Goal: Contribute content: Add original content to the website for others to see

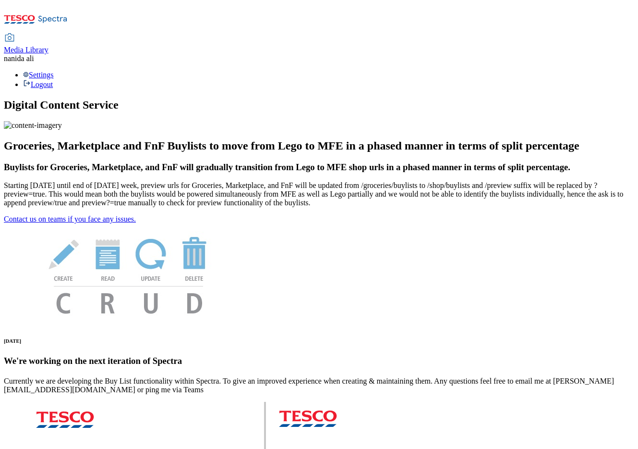
click at [49, 46] on span "Media Library" at bounding box center [26, 50] width 45 height 8
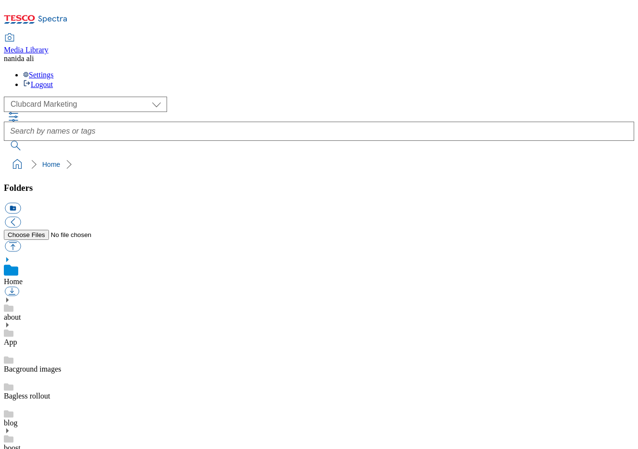
scroll to position [1, 0]
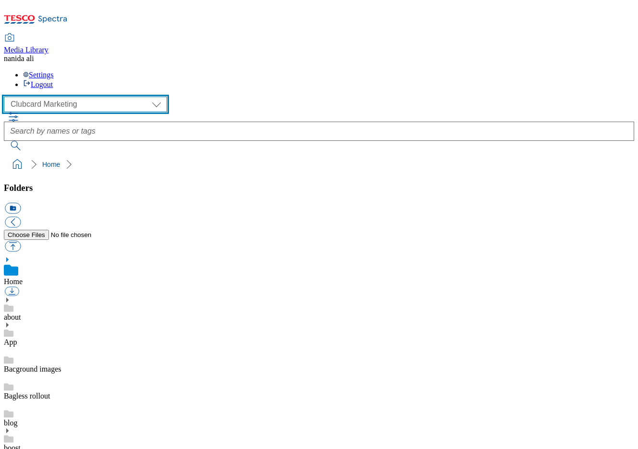
select select "flare-ghs-mktg"
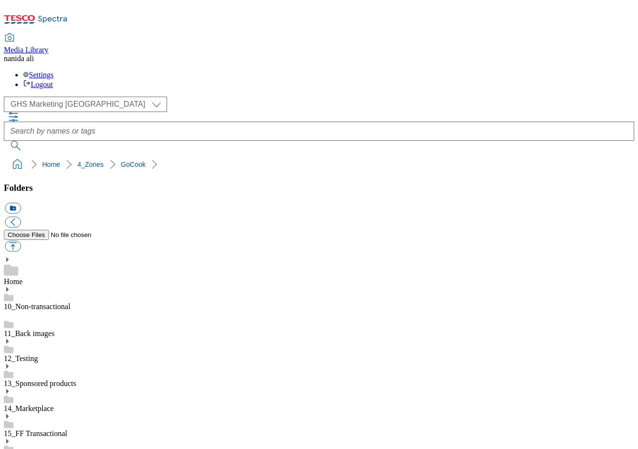
click at [21, 203] on button "icon_new_folder" at bounding box center [13, 208] width 16 height 11
type input "2025"
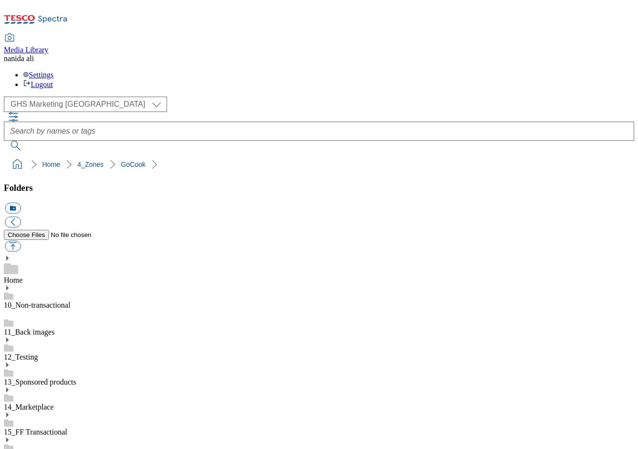
click at [21, 203] on button "icon_new_folder" at bounding box center [13, 208] width 16 height 11
type input "Landing page"
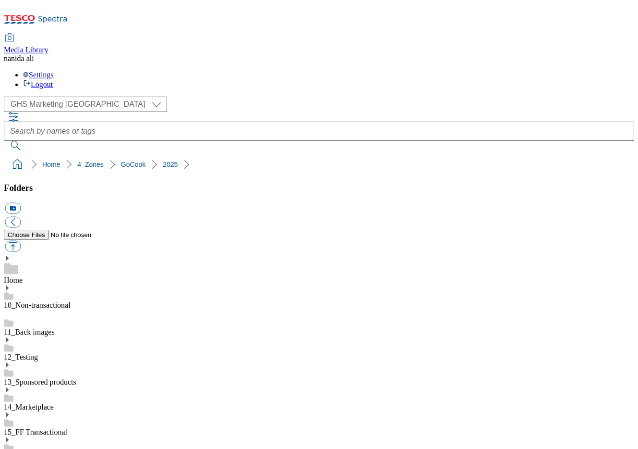
click at [21, 203] on button "icon_new_folder" at bounding box center [13, 208] width 16 height 11
type input "Buylist"
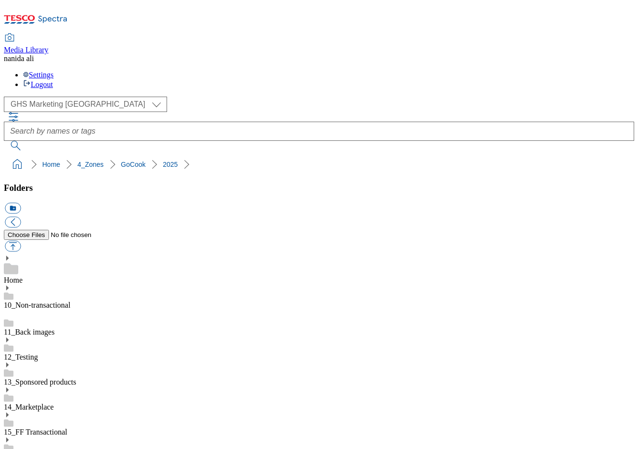
click at [21, 241] on button "button" at bounding box center [13, 246] width 16 height 11
type input "C:\fakepath\GoCook-GHS-VerticalTradeTile X4-352x352-1.jpg"
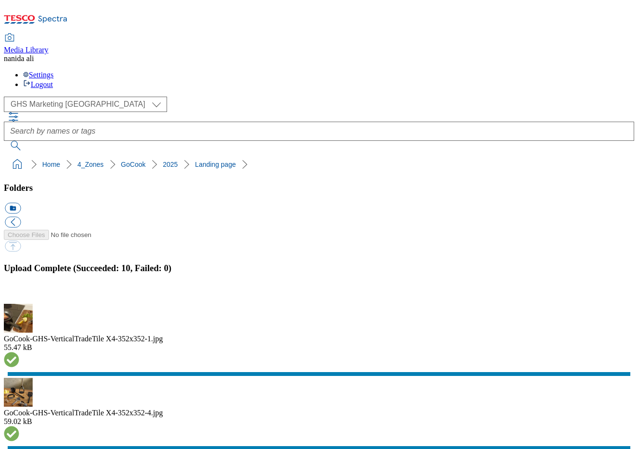
click at [19, 293] on button "button" at bounding box center [12, 297] width 14 height 9
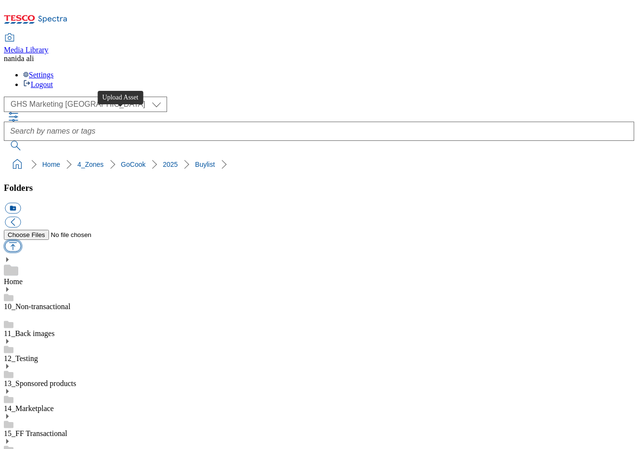
click at [21, 241] on button "button" at bounding box center [13, 246] width 16 height 11
type input "C:\fakepath\BL-GoCook-GHS-Header-225x225-2.jpg.jpg"
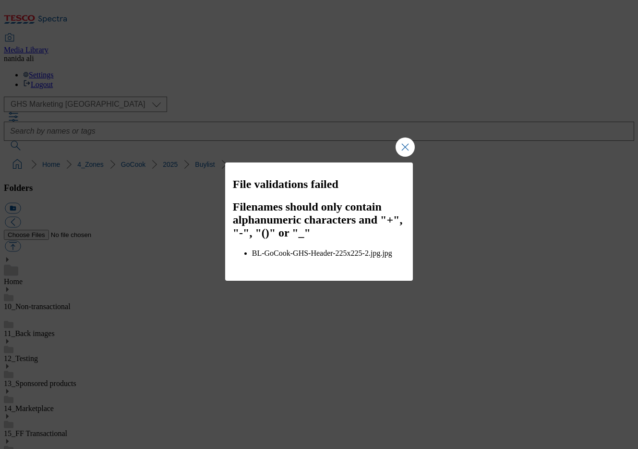
click at [135, 304] on div "File validations failed Filenames should only contain alphanumeric characters a…" at bounding box center [319, 224] width 638 height 449
click at [401, 157] on button "Close Modal" at bounding box center [405, 146] width 19 height 19
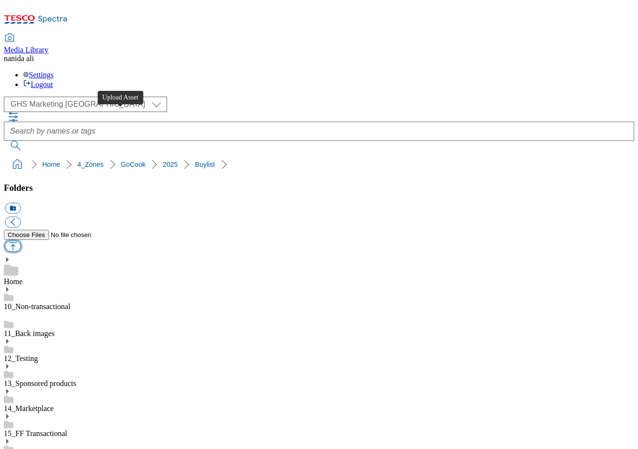
click at [21, 241] on button "button" at bounding box center [13, 246] width 16 height 11
type input "C:\fakepath\2531-GHS-GoCook-Zone-912x257-Buylist-Header.png"
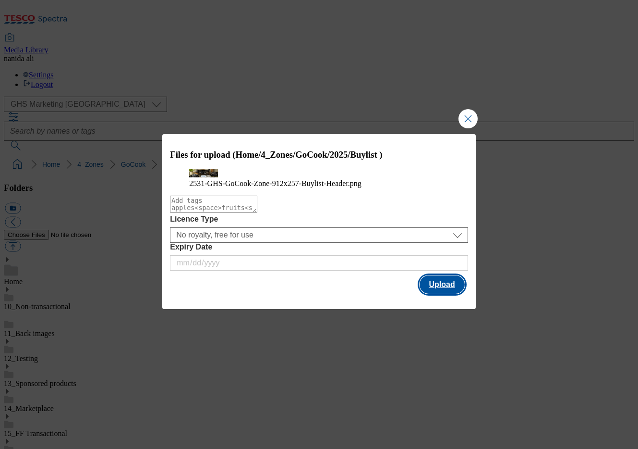
click at [454, 293] on button "Upload" at bounding box center [442, 284] width 45 height 18
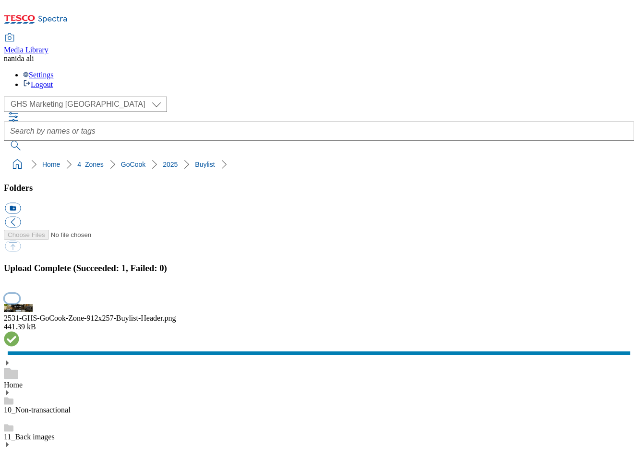
click at [19, 293] on button "button" at bounding box center [12, 297] width 14 height 9
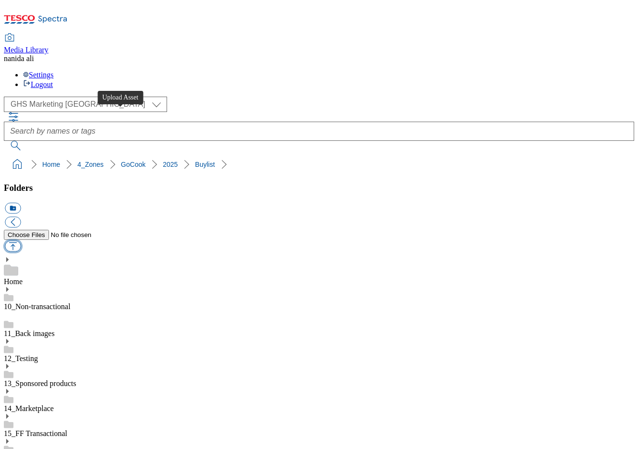
click at [21, 241] on button "button" at bounding box center [13, 246] width 16 height 11
type input "C:\fakepath\BL-GoCook-GHS-Header-225x225-2.jpg"
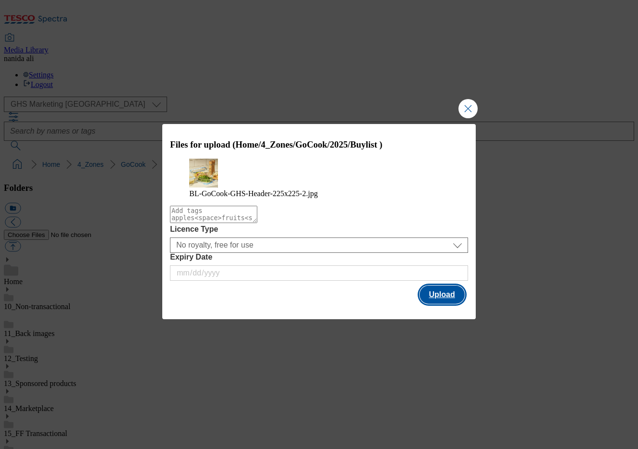
click at [461, 297] on button "Upload" at bounding box center [442, 294] width 45 height 18
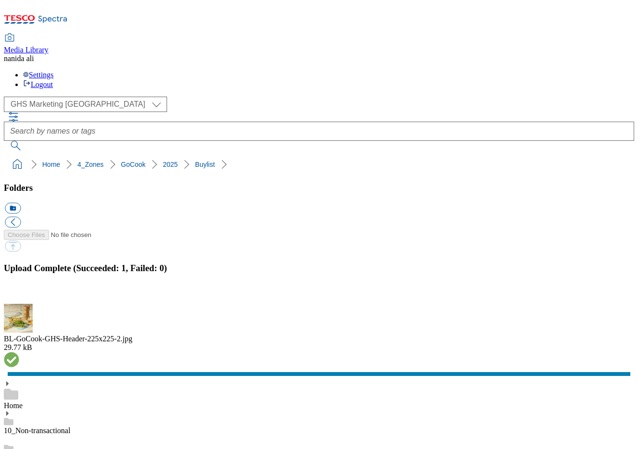
drag, startPoint x: 4, startPoint y: 85, endPoint x: 187, endPoint y: 86, distance: 183.5
click at [187, 155] on nav "Home 4_Zones GoCook 2025" at bounding box center [319, 164] width 631 height 18
copy ol "Home 4_Zones GoCook 2025"
